Goal: Task Accomplishment & Management: Manage account settings

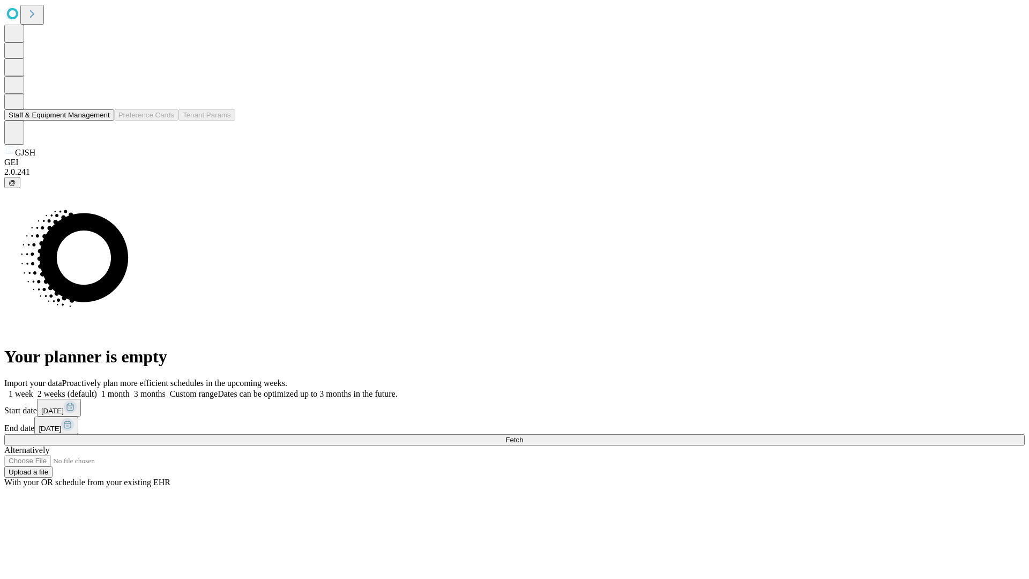
click at [102, 121] on button "Staff & Equipment Management" at bounding box center [59, 114] width 110 height 11
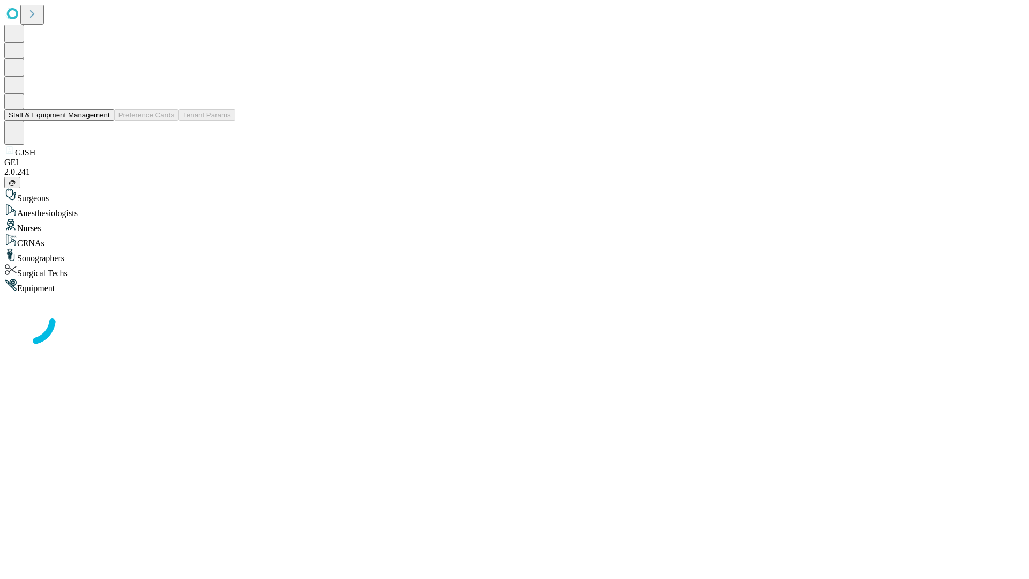
click at [102, 121] on button "Staff & Equipment Management" at bounding box center [59, 114] width 110 height 11
